Goal: Task Accomplishment & Management: Complete application form

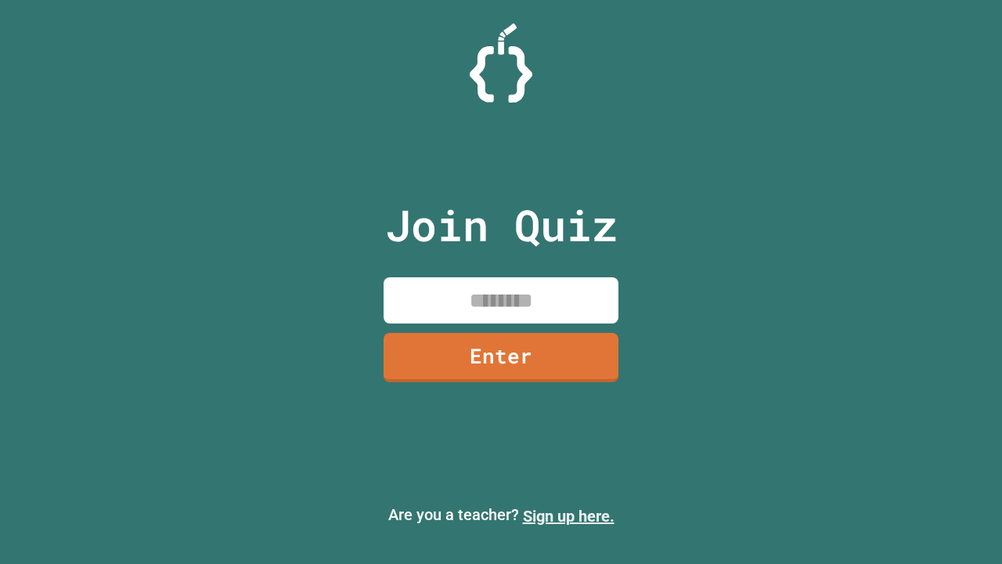
click at [568, 516] on link "Sign up here." at bounding box center [569, 515] width 92 height 19
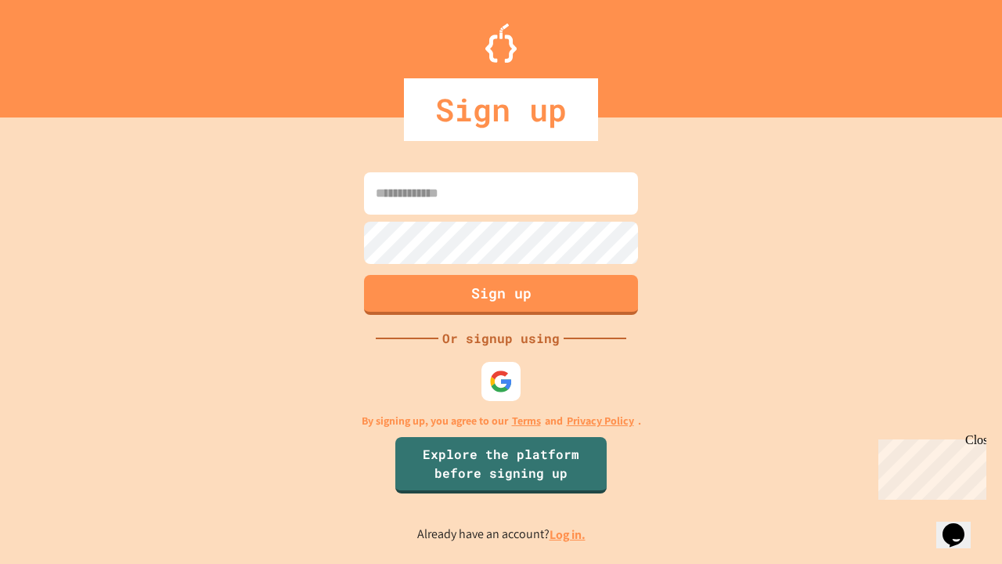
click at [568, 534] on link "Log in." at bounding box center [568, 534] width 36 height 16
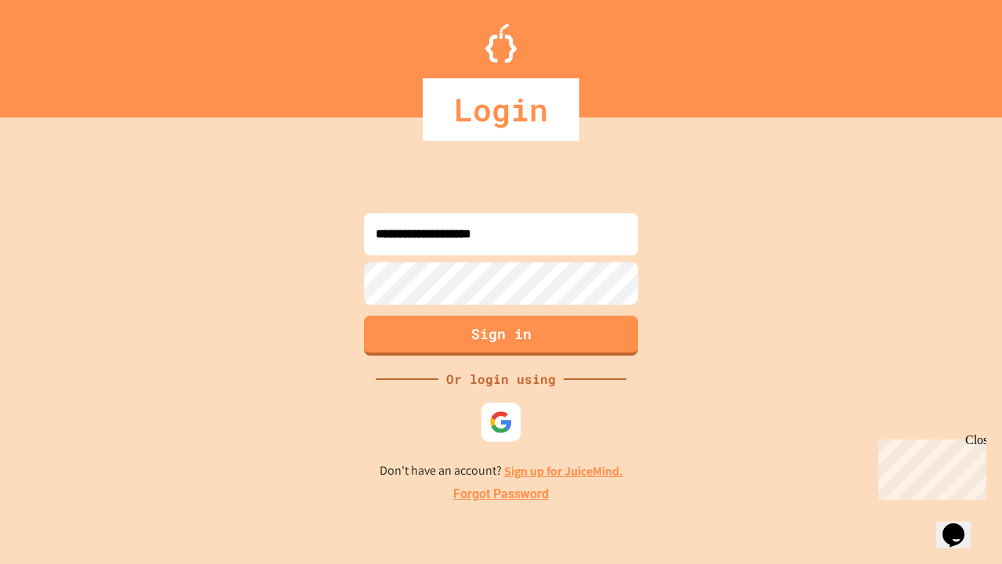
type input "**********"
